Goal: Communication & Community: Ask a question

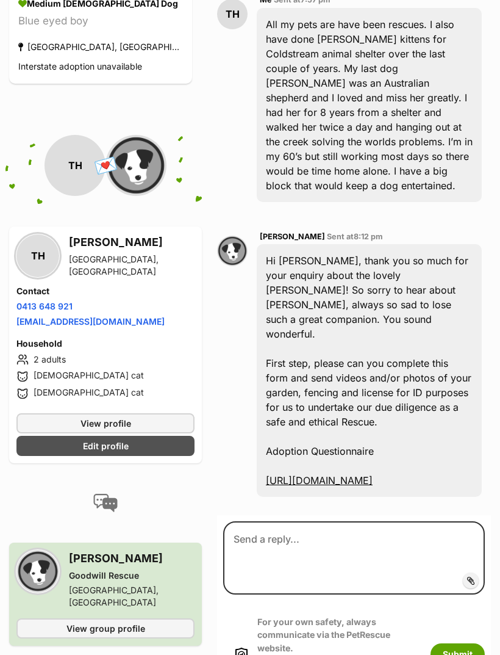
scroll to position [367, 0]
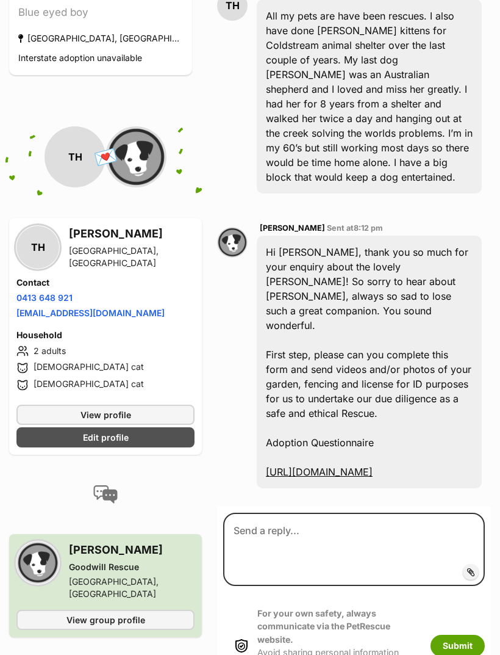
click at [464, 564] on label "Add attachment" at bounding box center [471, 572] width 16 height 16
click at [0, 0] on input "Add attachment" at bounding box center [0, 0] width 0 height 0
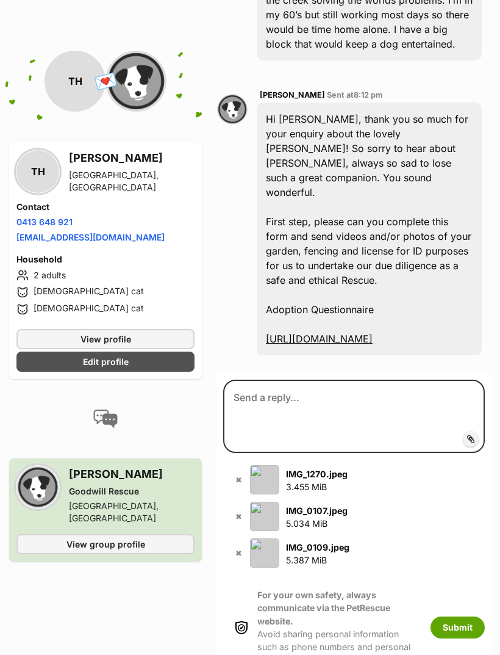
scroll to position [501, 0]
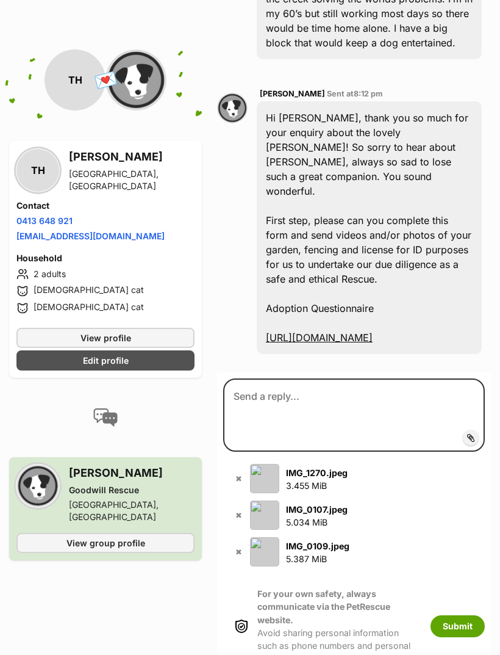
click at [468, 432] on icon at bounding box center [471, 437] width 8 height 10
click at [0, 0] on input "Add attachment" at bounding box center [0, 0] width 0 height 0
click at [315, 539] on p "IMG_0109.jpeg 5.387 MiB" at bounding box center [317, 552] width 63 height 27
click at [237, 545] on button "✖" at bounding box center [238, 551] width 13 height 13
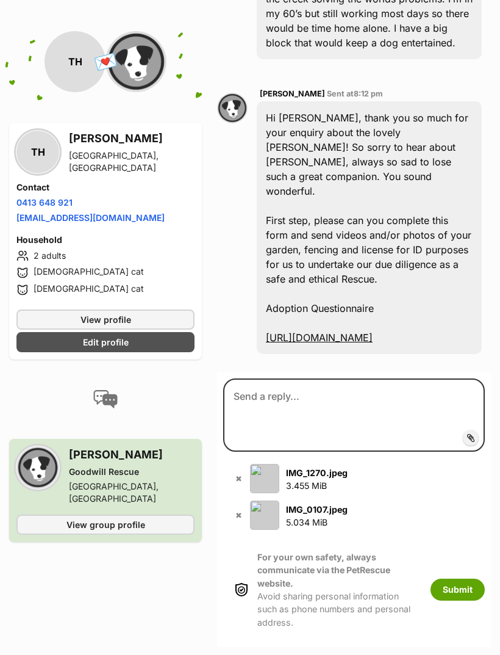
click at [468, 432] on icon at bounding box center [471, 437] width 8 height 10
click at [0, 0] on input "Add attachment" at bounding box center [0, 0] width 0 height 0
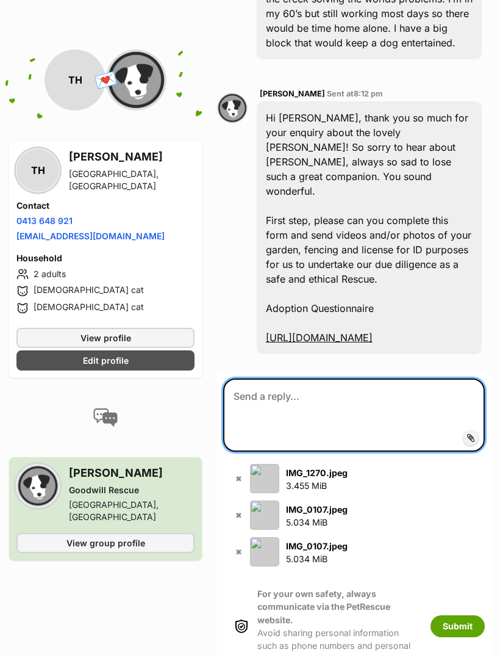
click at [352, 378] on textarea at bounding box center [354, 414] width 262 height 73
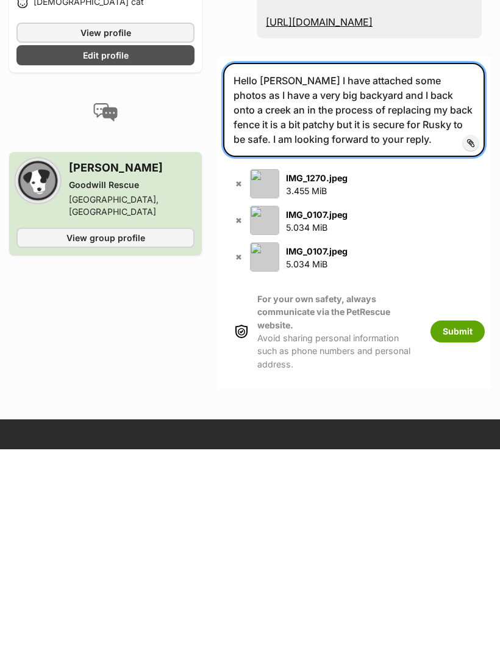
scroll to position [612, 0]
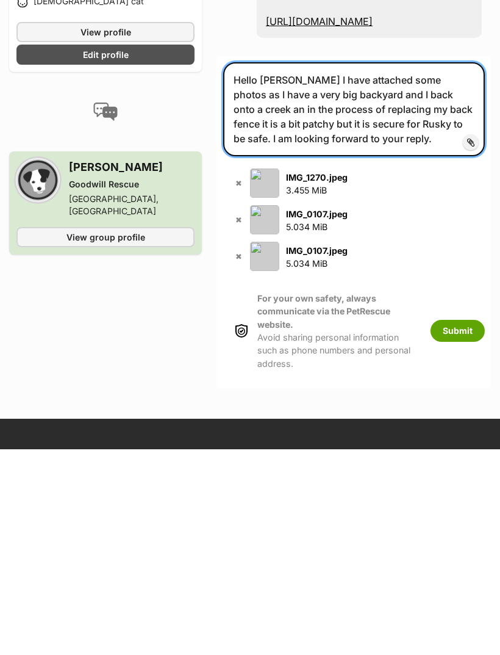
type textarea "Hello [PERSON_NAME] I have attached some photos as I have a very big backyard a…"
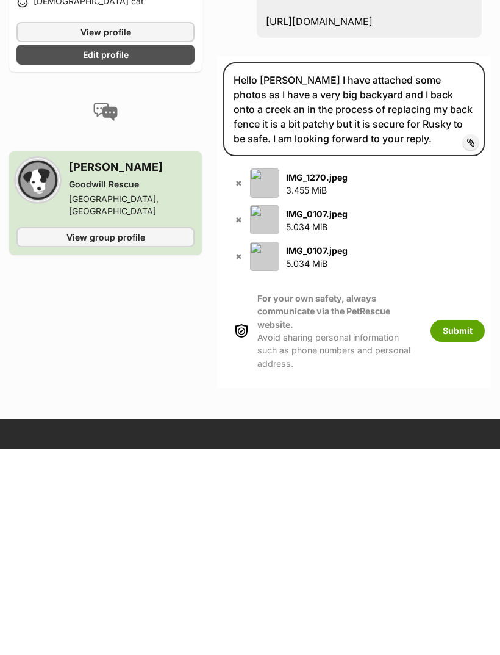
click at [239, 456] on button "✖" at bounding box center [238, 462] width 13 height 13
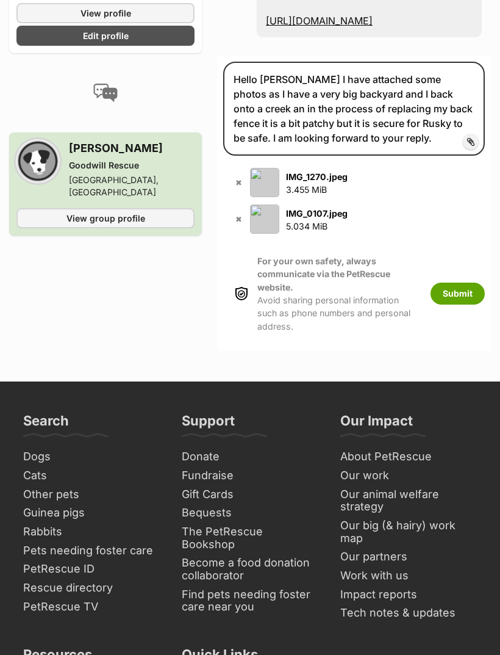
click at [458, 282] on button "Submit" at bounding box center [458, 293] width 54 height 22
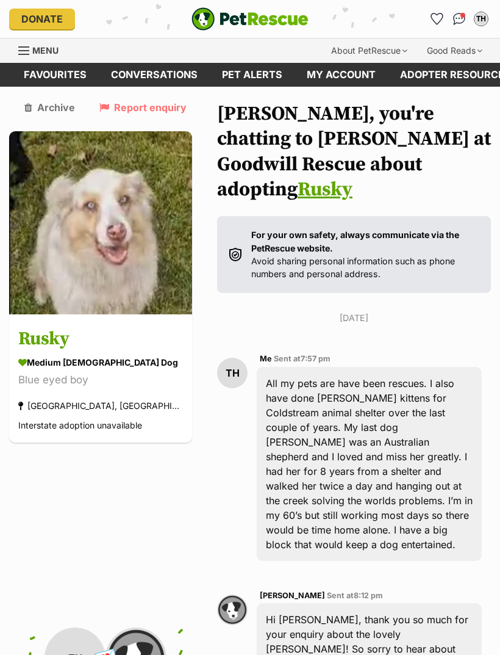
click at [102, 234] on img at bounding box center [100, 222] width 183 height 183
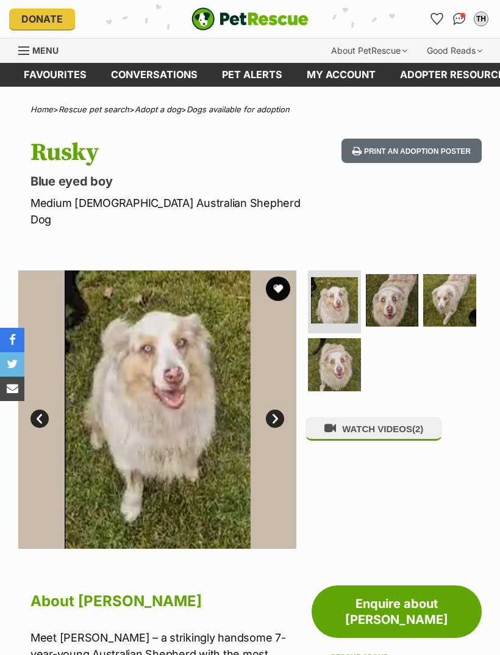
click at [275, 409] on link "Next" at bounding box center [275, 418] width 18 height 18
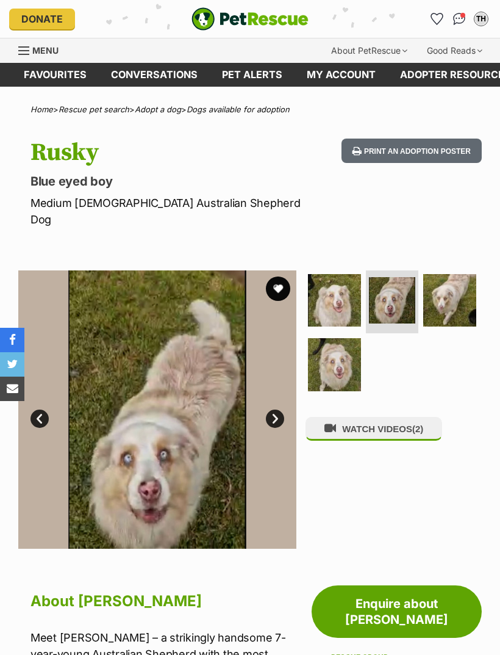
click at [273, 409] on link "Next" at bounding box center [275, 418] width 18 height 18
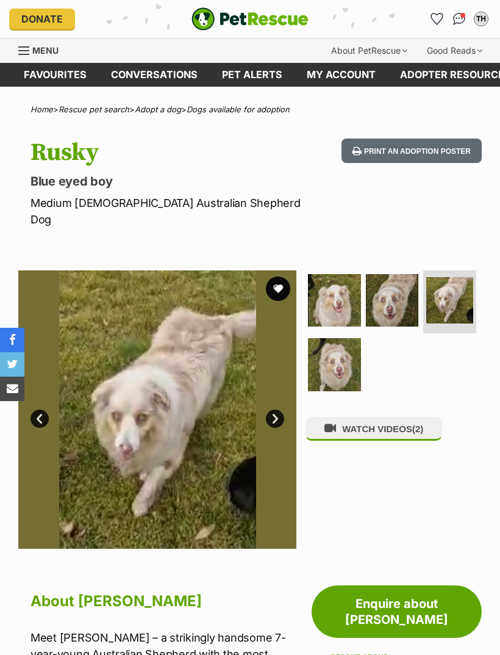
click at [266, 409] on link "Next" at bounding box center [275, 418] width 18 height 18
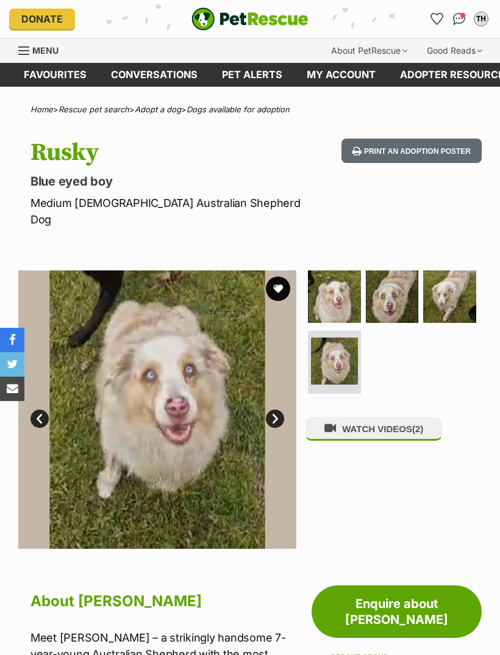
click at [267, 409] on link "Next" at bounding box center [275, 418] width 18 height 18
